Goal: Register for event/course

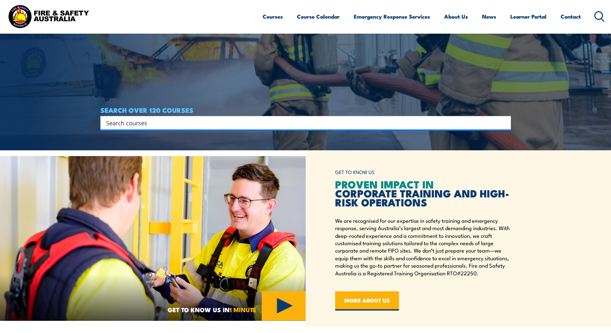
scroll to position [192, 0]
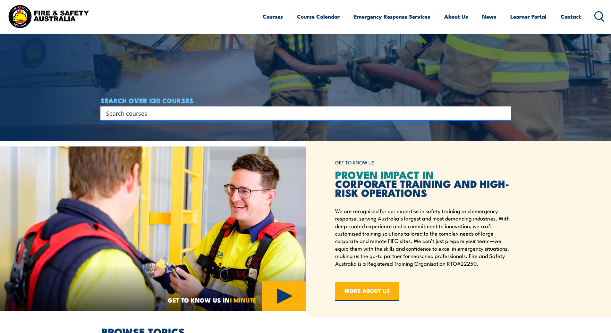
click at [166, 113] on input "Search input" at bounding box center [301, 113] width 391 height 10
type input "fire extinguisher"
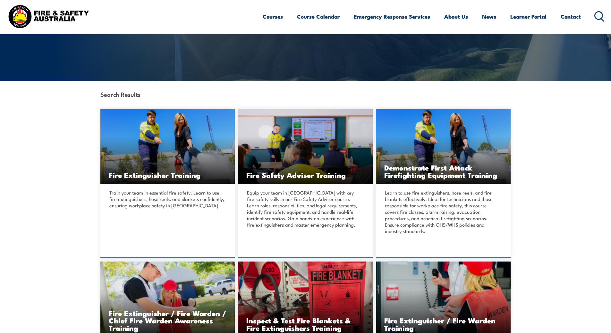
scroll to position [128, 0]
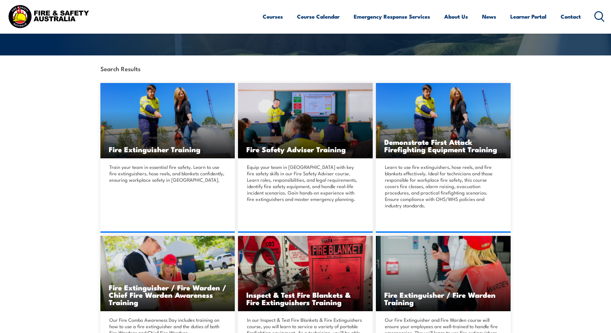
click at [39, 175] on section "Search Results Fire Extinguisher Training" at bounding box center [305, 214] width 611 height 318
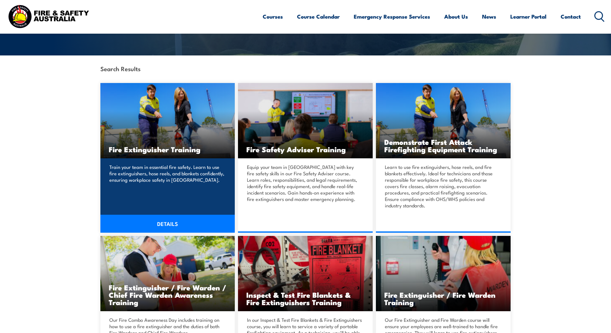
click at [167, 115] on img at bounding box center [167, 120] width 135 height 75
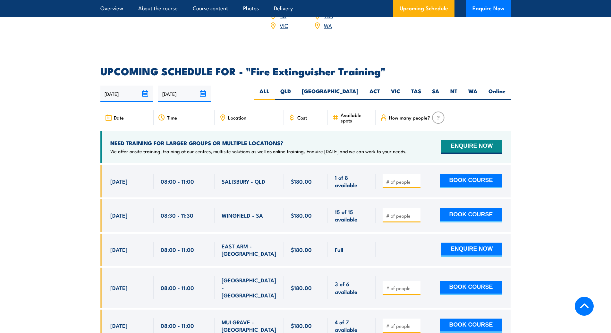
scroll to position [1026, 0]
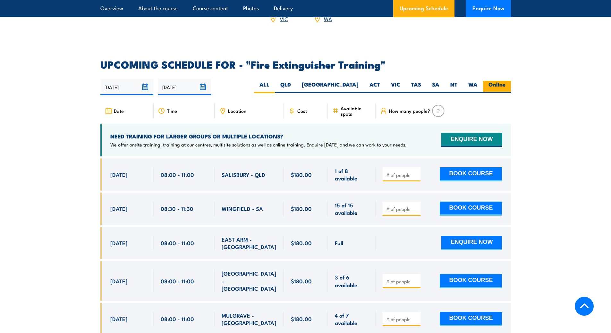
click at [500, 81] on label "Online" at bounding box center [497, 87] width 28 height 13
click at [505, 81] on input "Online" at bounding box center [507, 83] width 4 height 4
radio input "true"
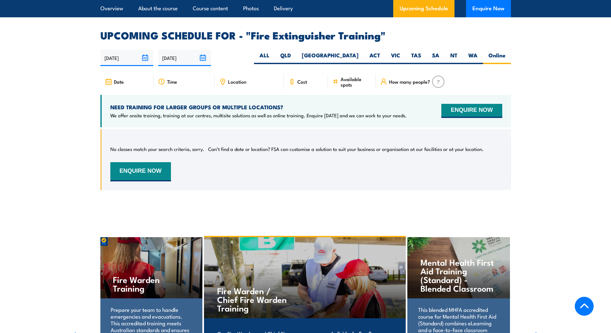
scroll to position [1044, 0]
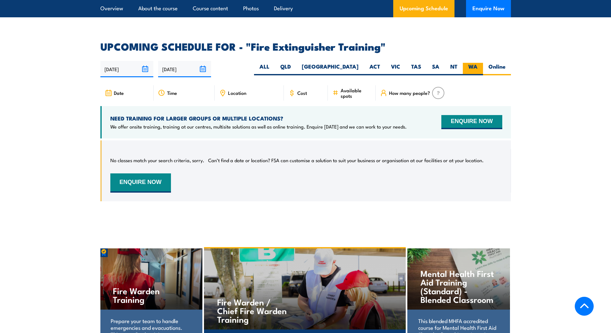
click at [471, 63] on label "WA" at bounding box center [473, 69] width 20 height 13
click at [478, 63] on input "WA" at bounding box center [480, 65] width 4 height 4
radio input "true"
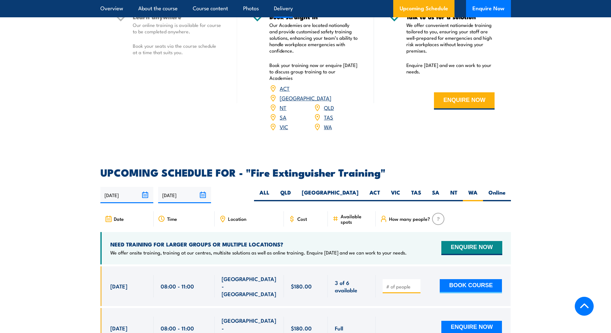
scroll to position [788, 0]
